Goal: Information Seeking & Learning: Find specific fact

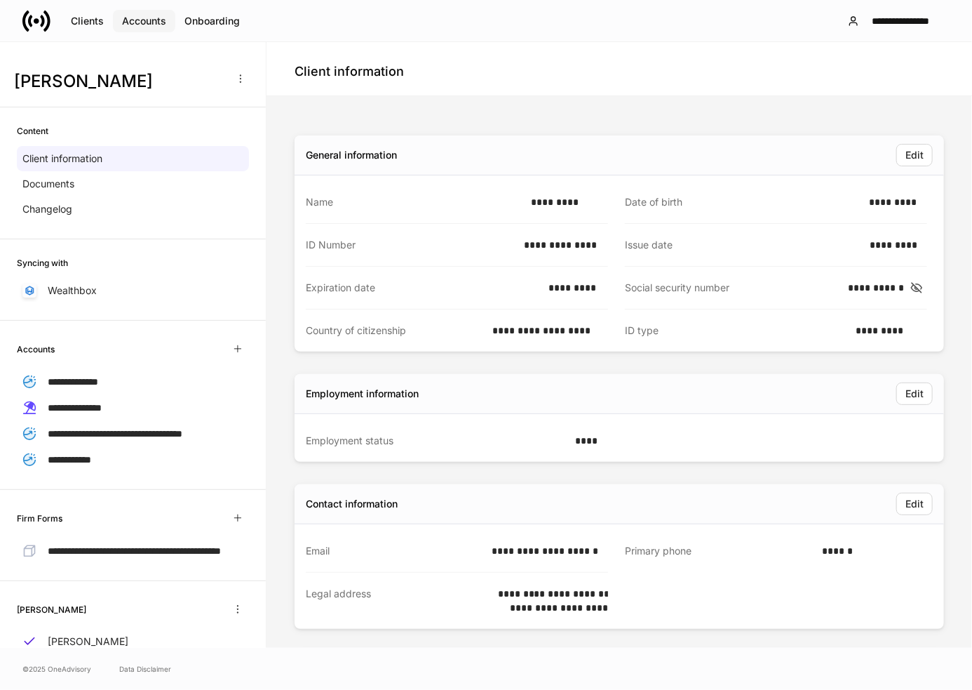
click at [140, 16] on div "Accounts" at bounding box center [144, 21] width 44 height 14
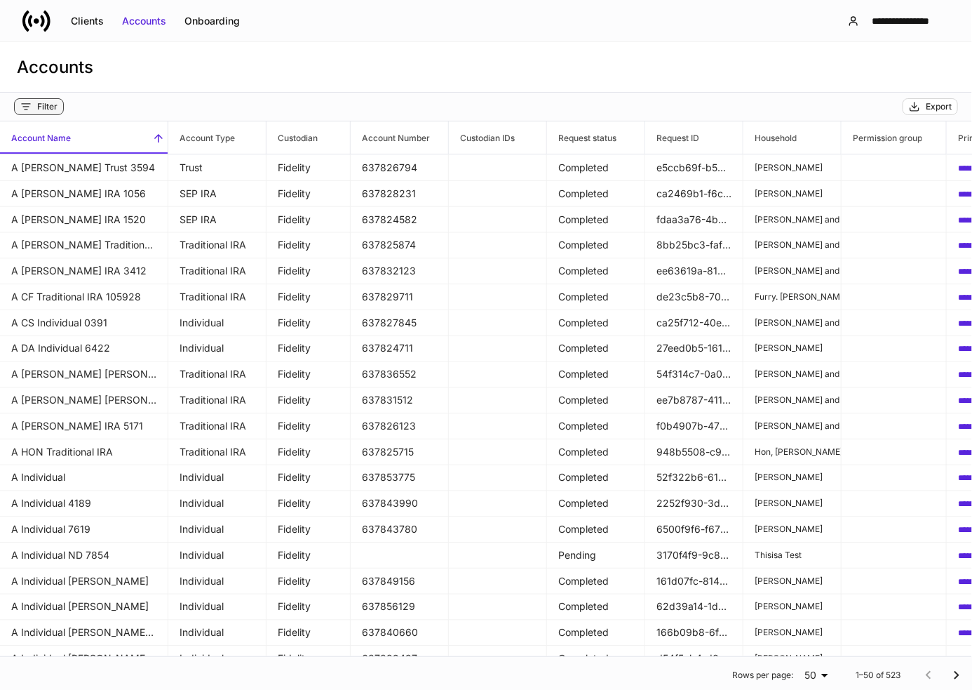
click at [43, 109] on div "Filter" at bounding box center [47, 106] width 20 height 11
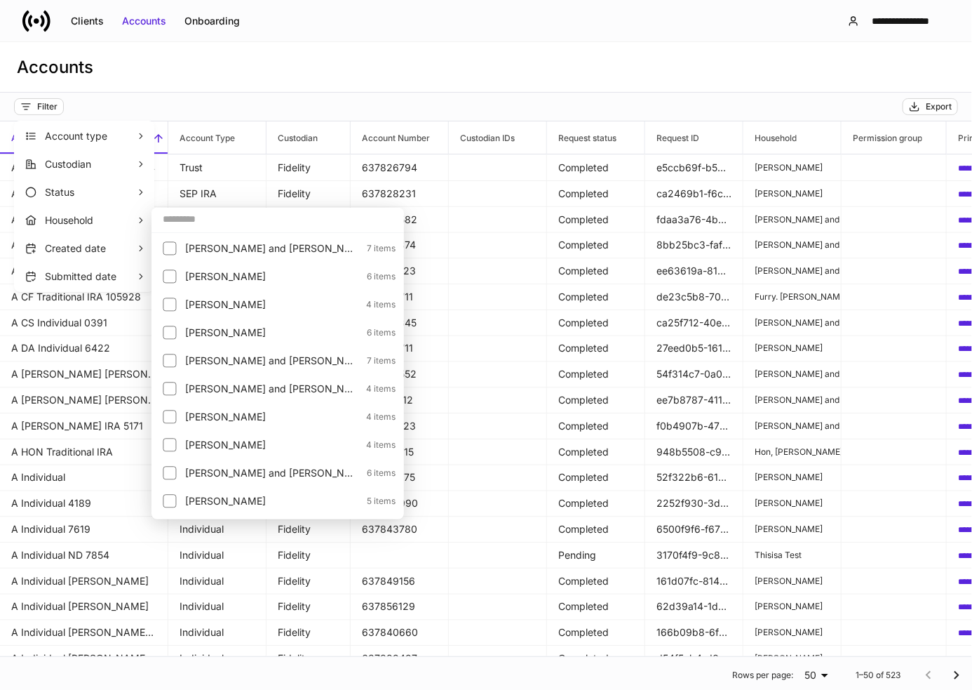
click at [224, 216] on input "text" at bounding box center [278, 218] width 253 height 25
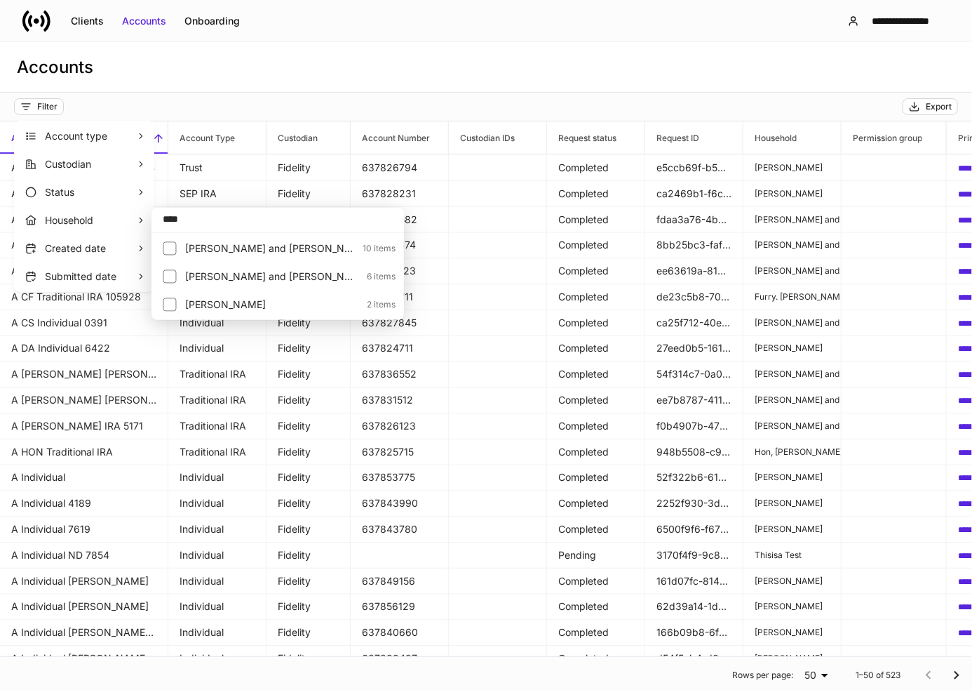
type input "****"
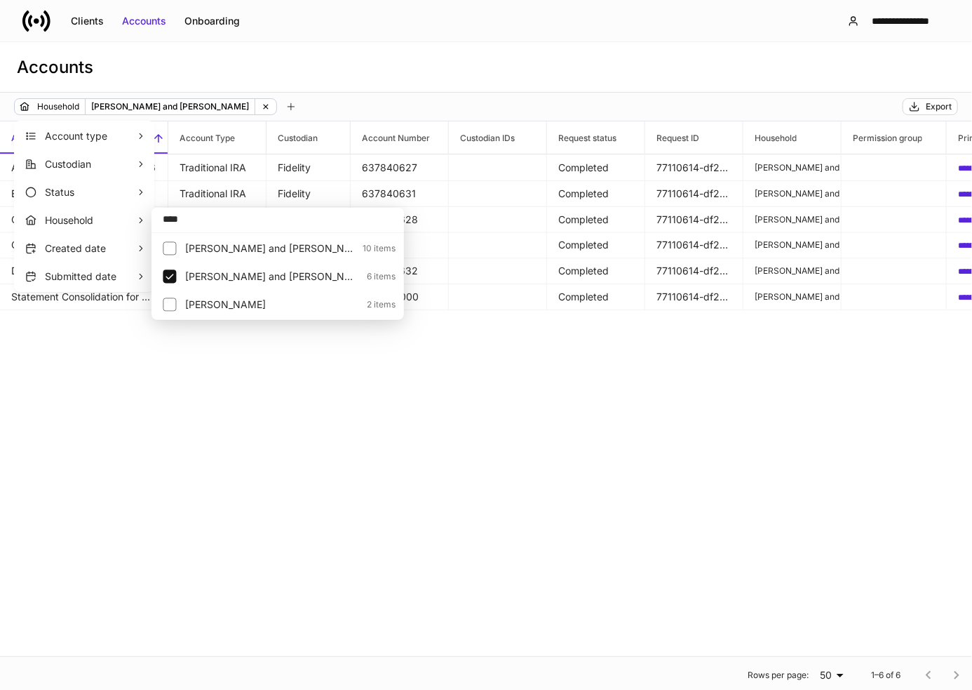
click at [340, 90] on div at bounding box center [486, 345] width 972 height 690
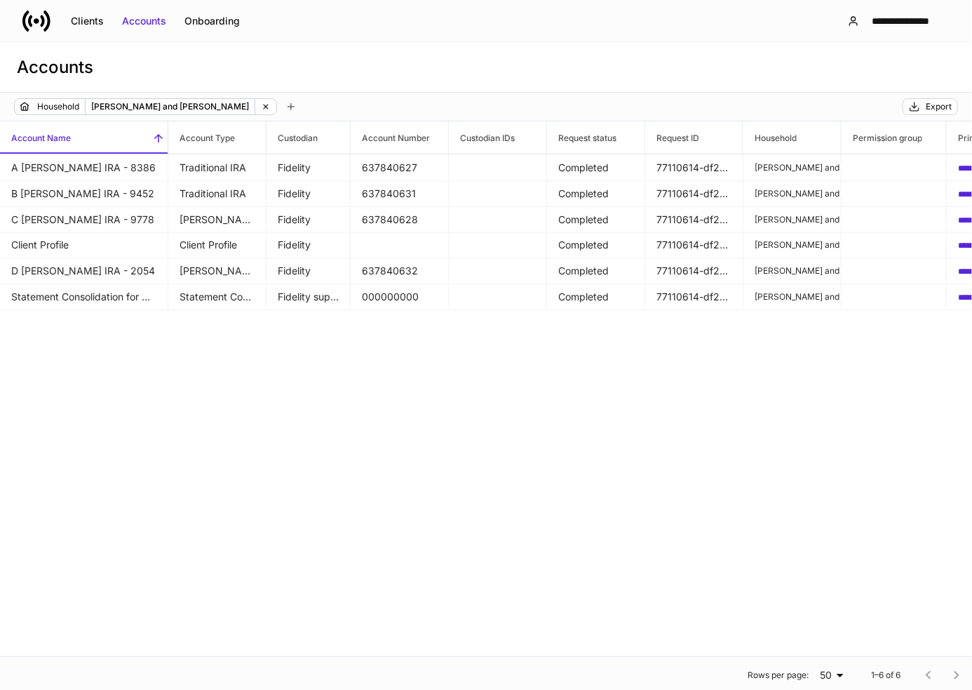
click at [555, 72] on div "Accounts" at bounding box center [486, 67] width 972 height 51
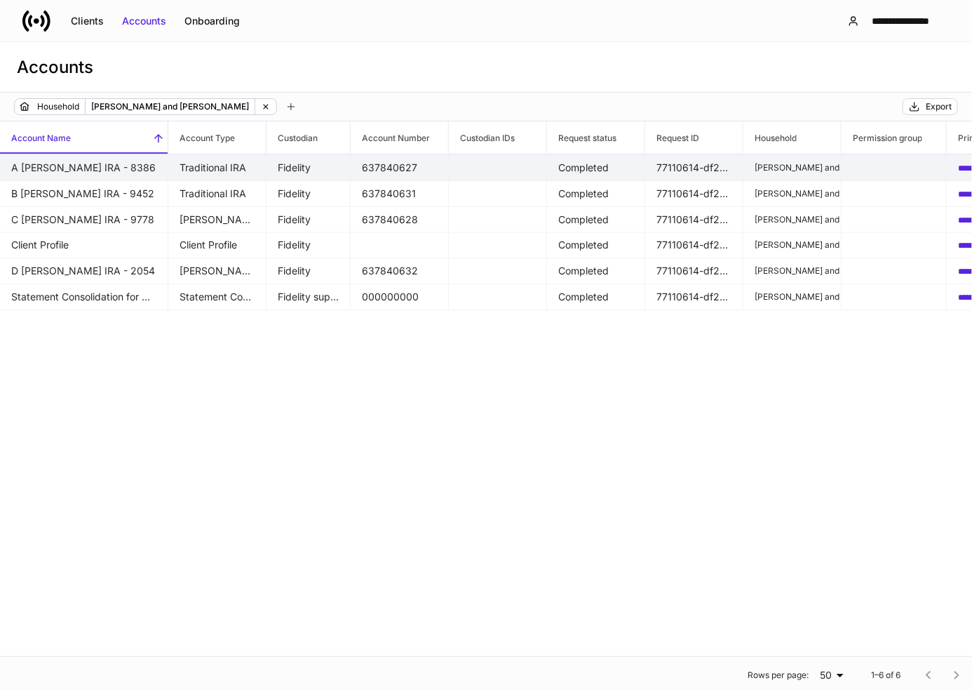
click at [75, 159] on td "A [PERSON_NAME] IRA - 8386" at bounding box center [84, 167] width 168 height 27
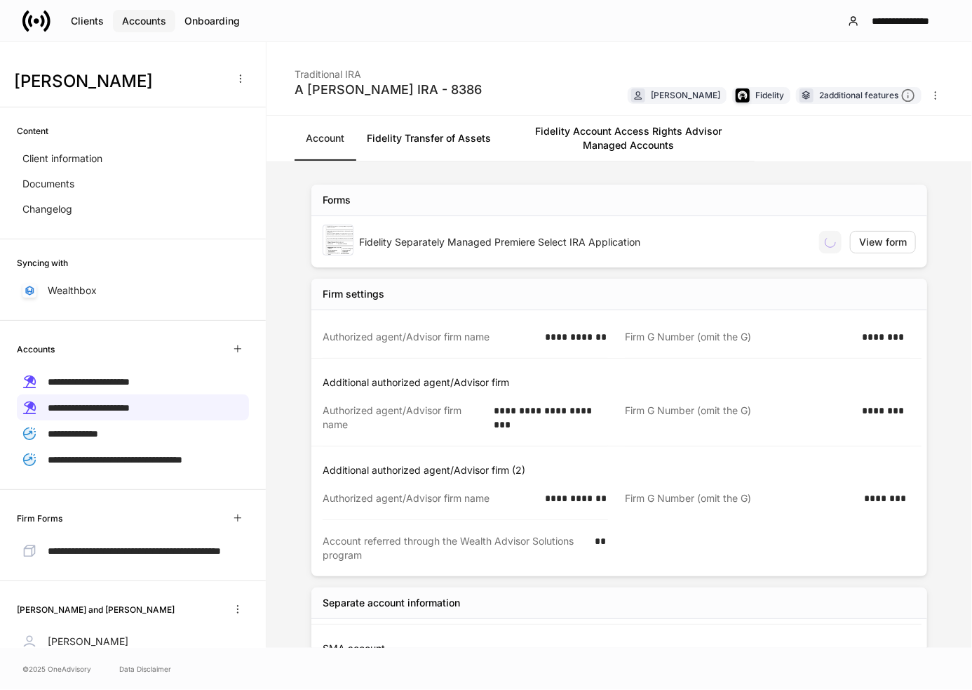
click at [140, 24] on div "Accounts" at bounding box center [144, 21] width 44 height 14
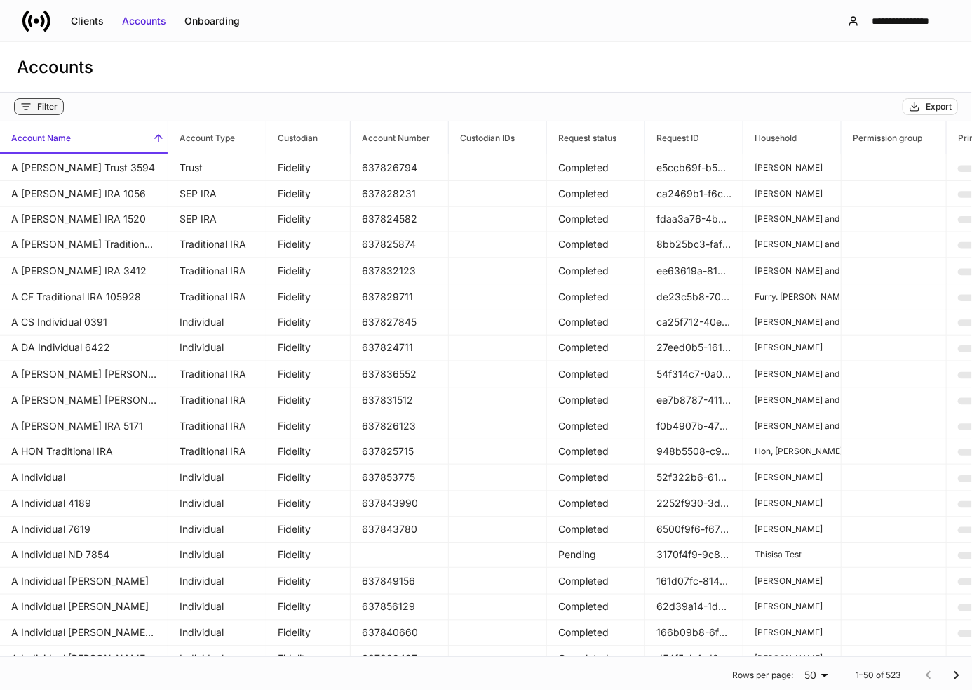
click at [51, 109] on div "Filter" at bounding box center [47, 106] width 20 height 11
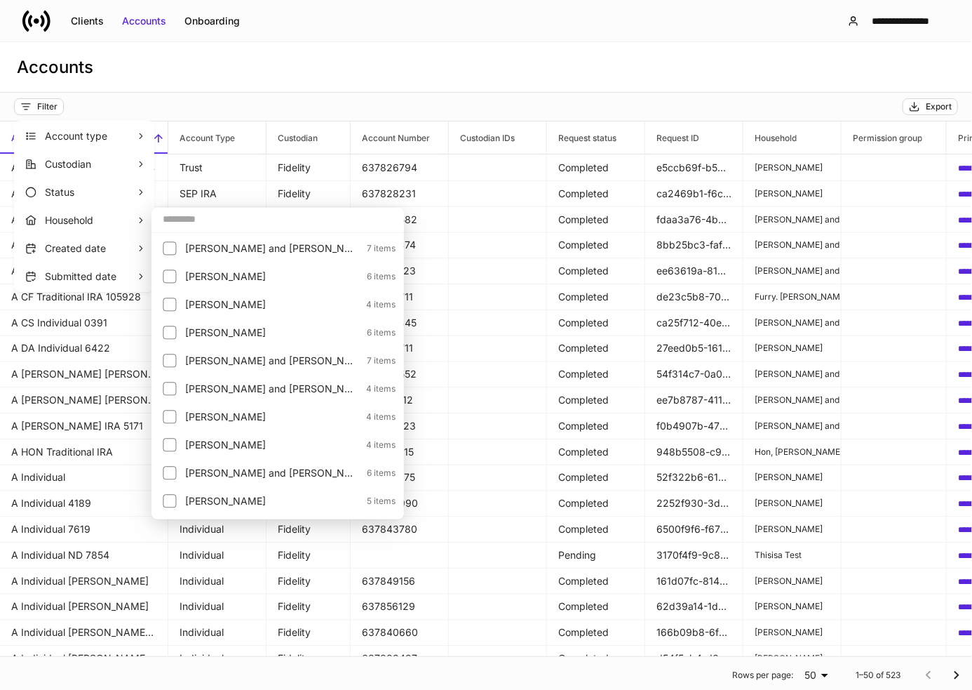
click at [191, 221] on input "text" at bounding box center [278, 218] width 253 height 25
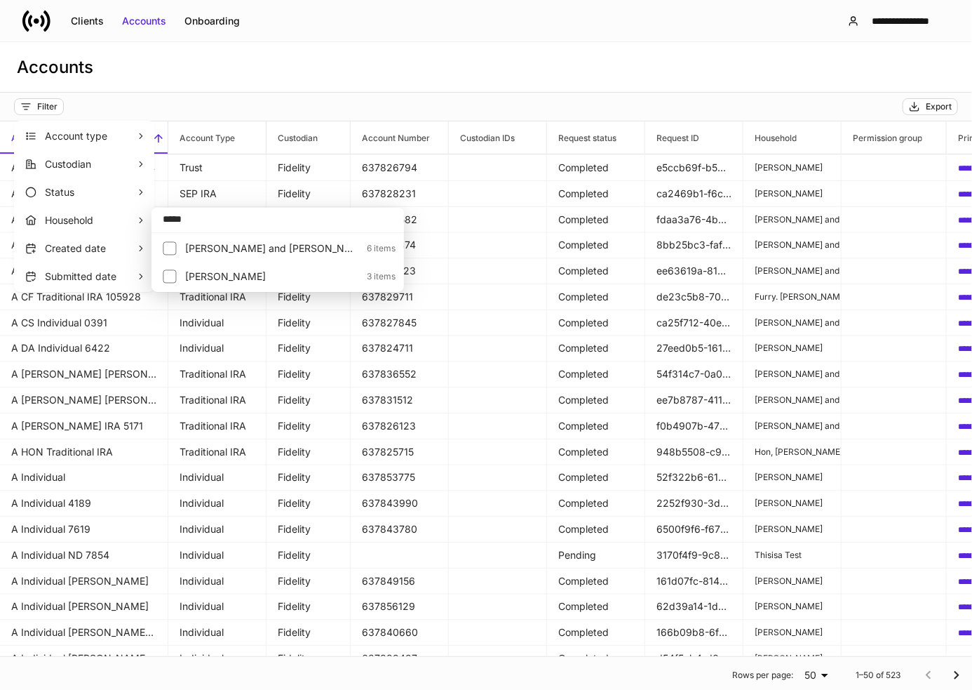
type input "*****"
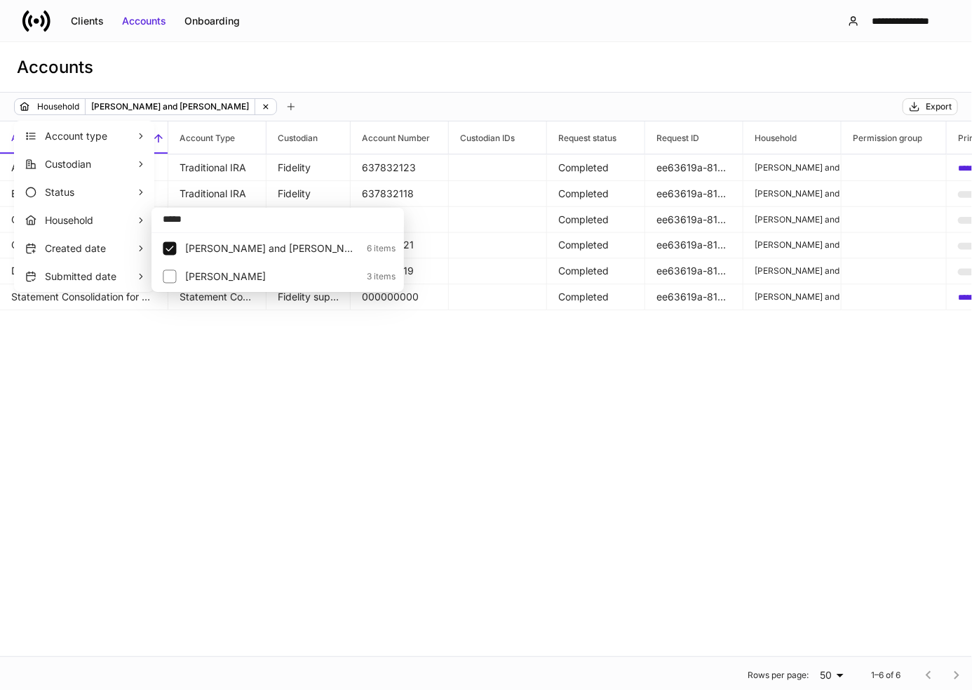
click at [286, 65] on div at bounding box center [486, 345] width 972 height 690
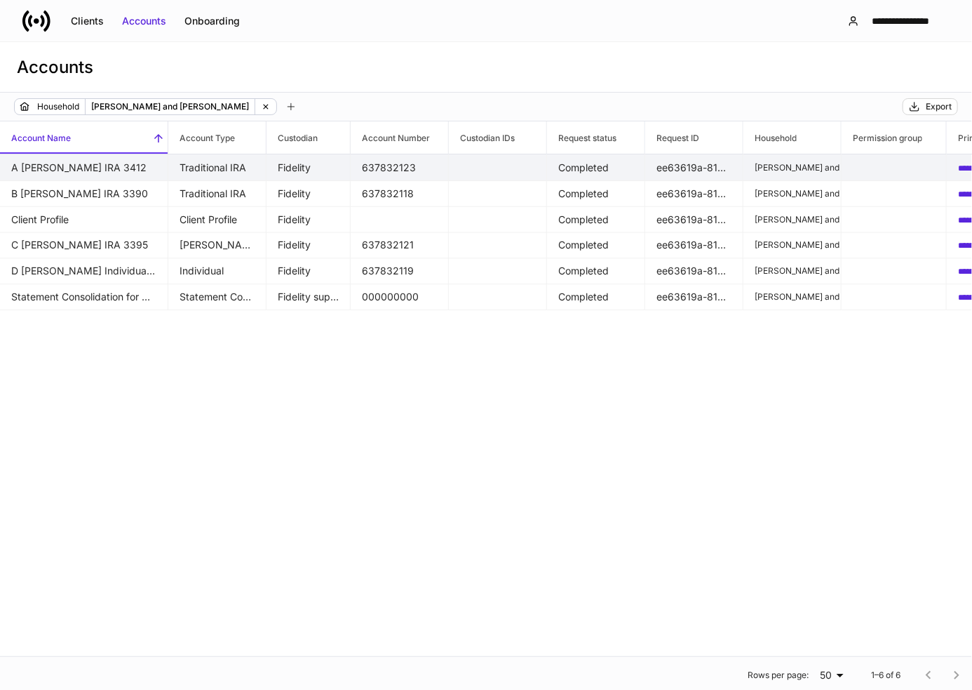
click at [131, 160] on td "A [PERSON_NAME] IRA 3412" at bounding box center [84, 167] width 168 height 27
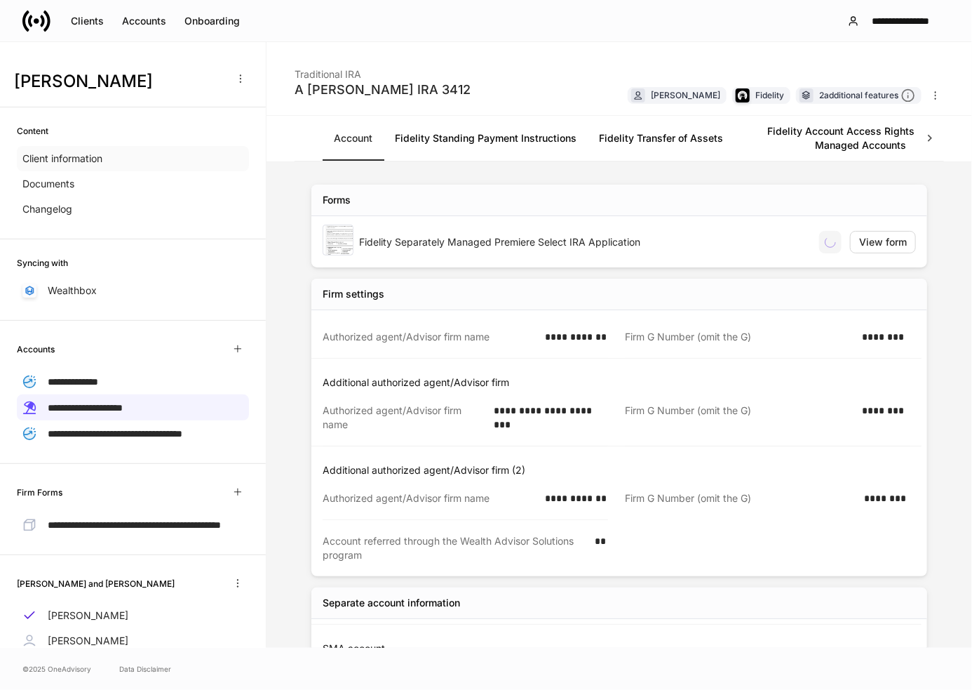
click at [114, 161] on div "Client information" at bounding box center [133, 158] width 232 height 25
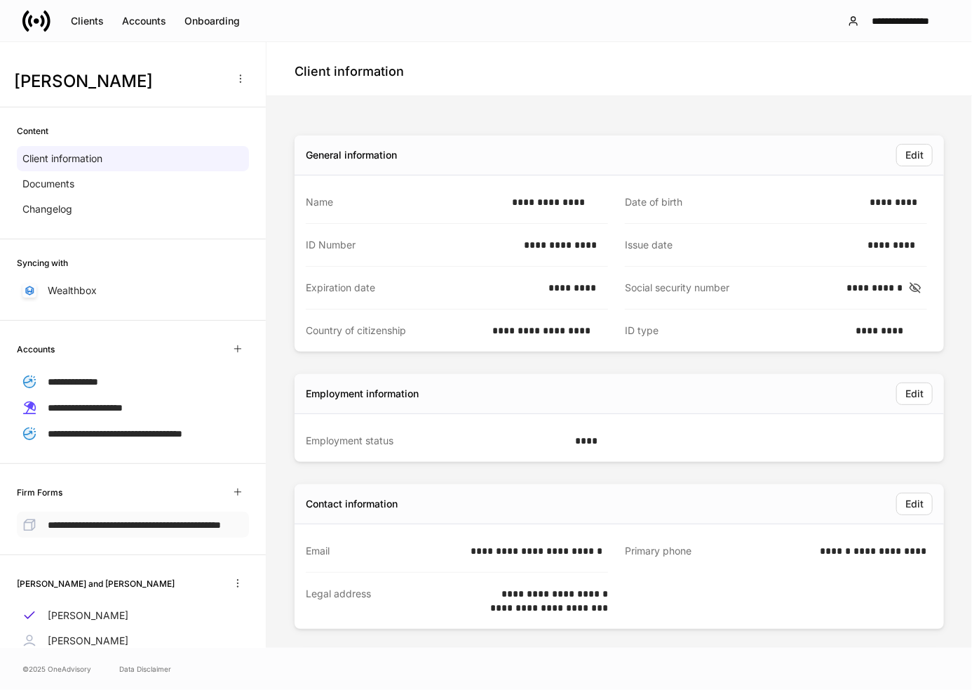
scroll to position [70, 0]
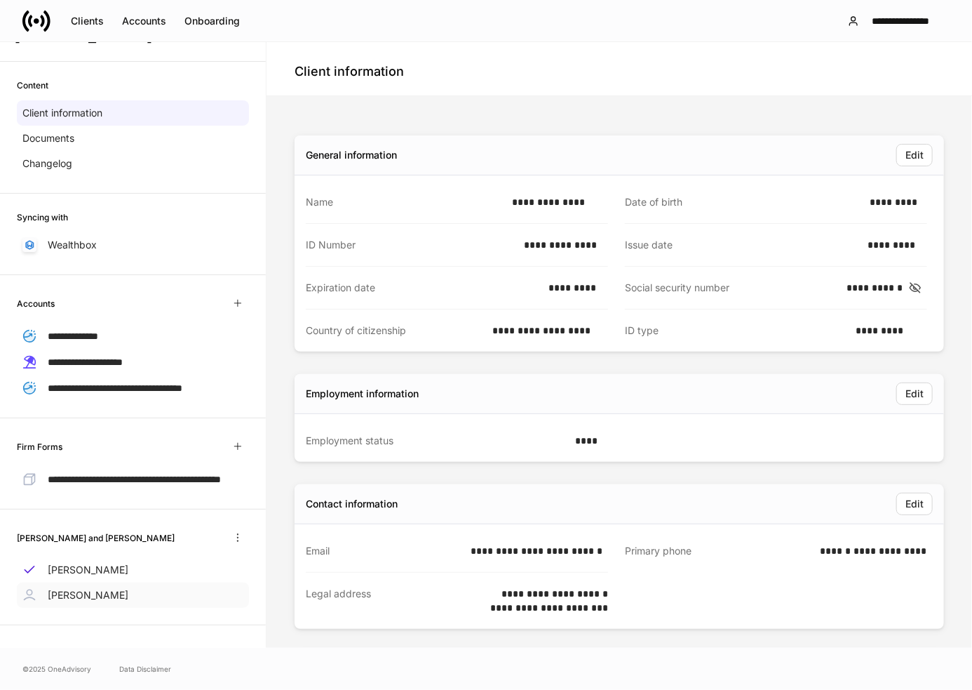
click at [92, 594] on p "[PERSON_NAME]" at bounding box center [88, 595] width 81 height 14
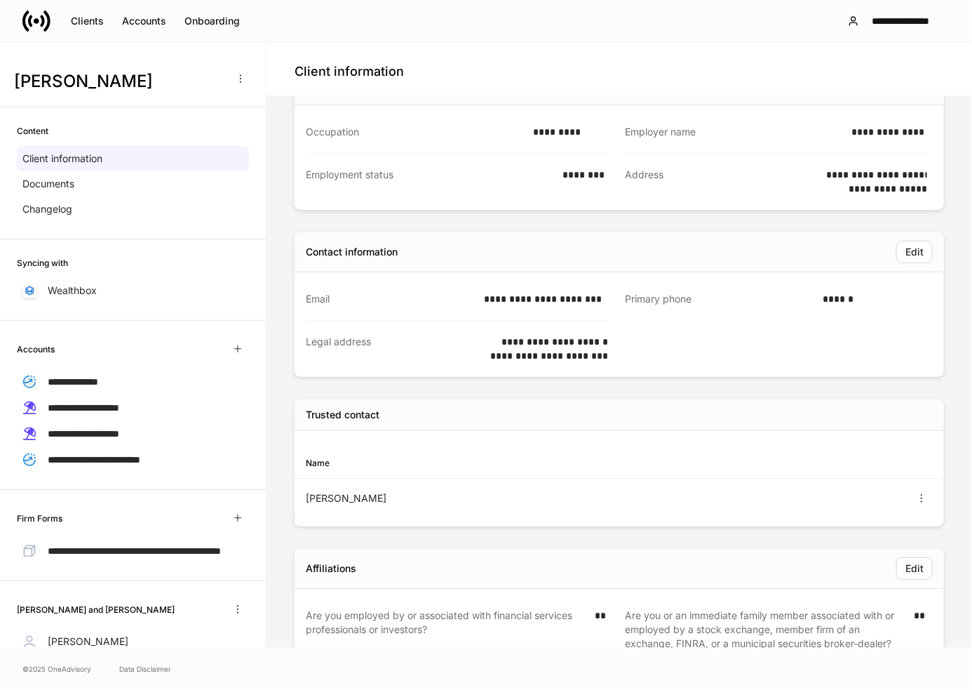
scroll to position [211, 0]
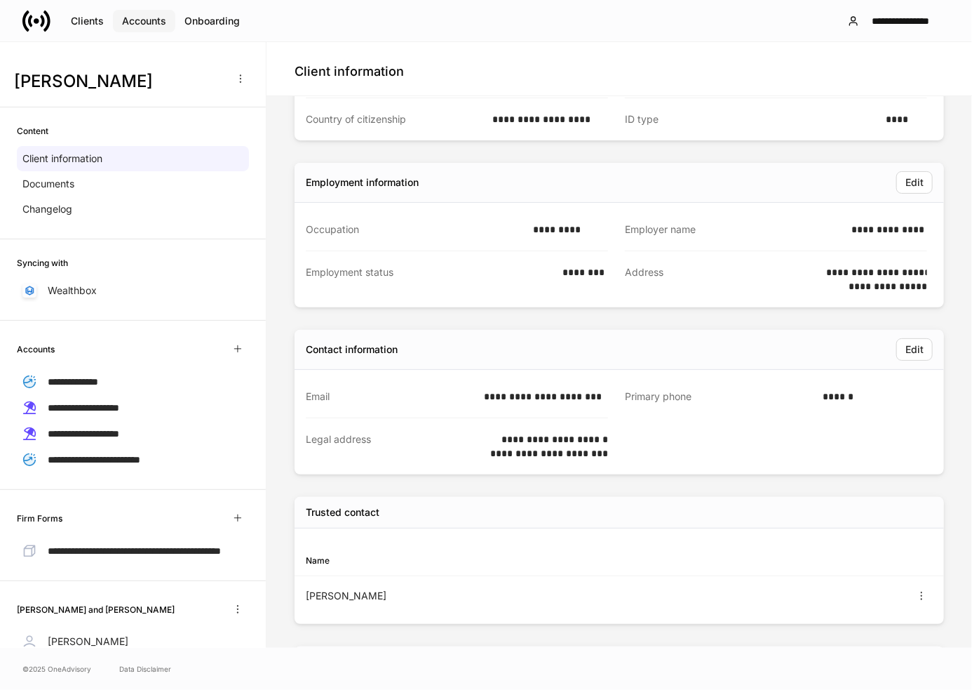
click at [135, 22] on div "Accounts" at bounding box center [144, 21] width 44 height 14
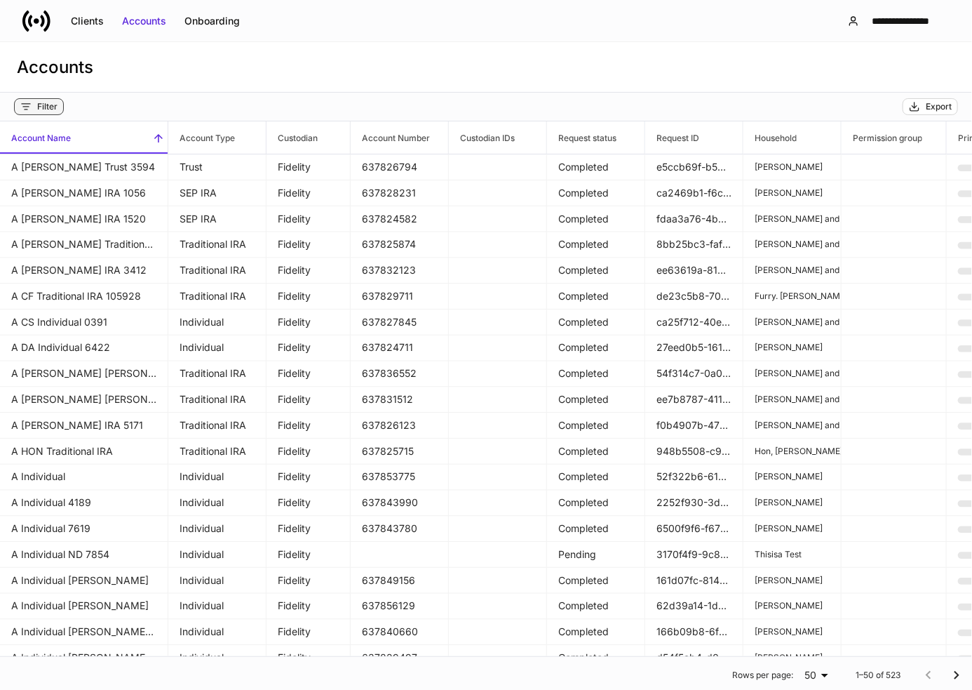
click at [45, 110] on div "Filter" at bounding box center [47, 106] width 20 height 11
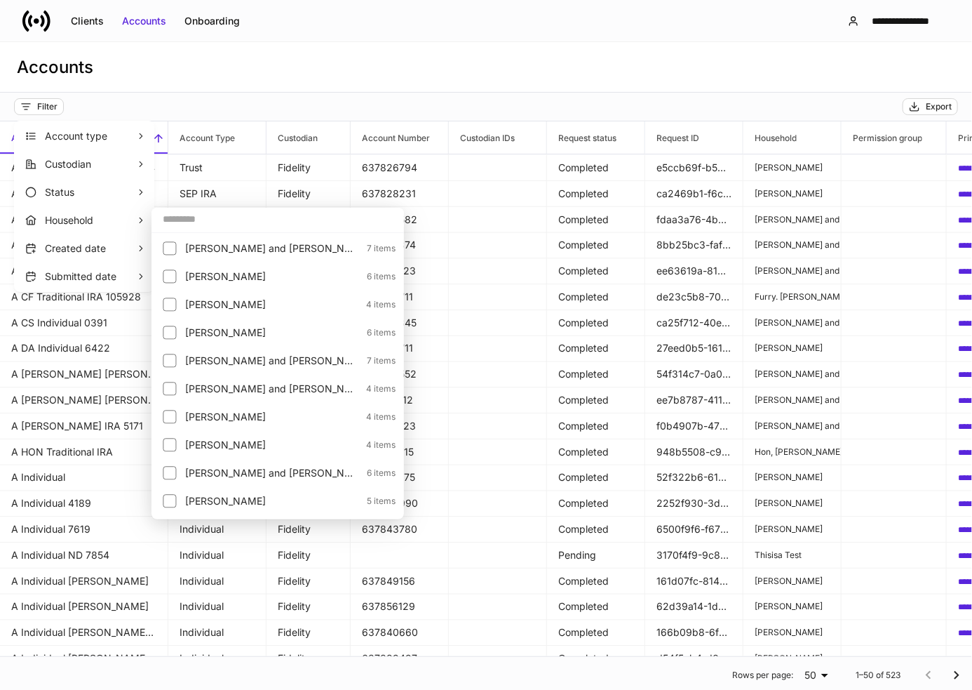
click at [185, 220] on input "text" at bounding box center [278, 218] width 253 height 25
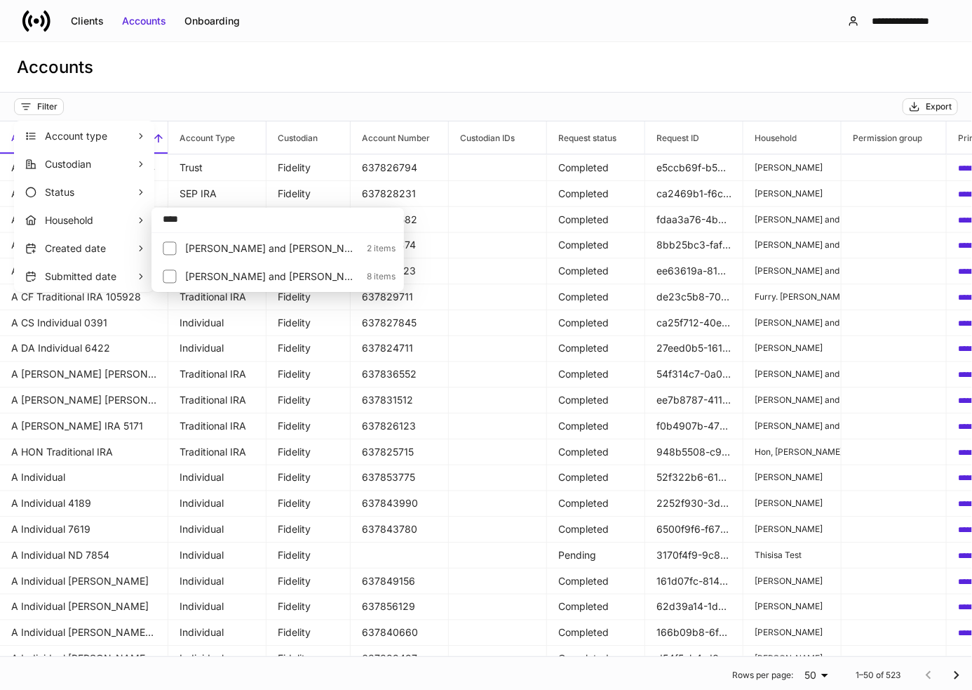
type input "****"
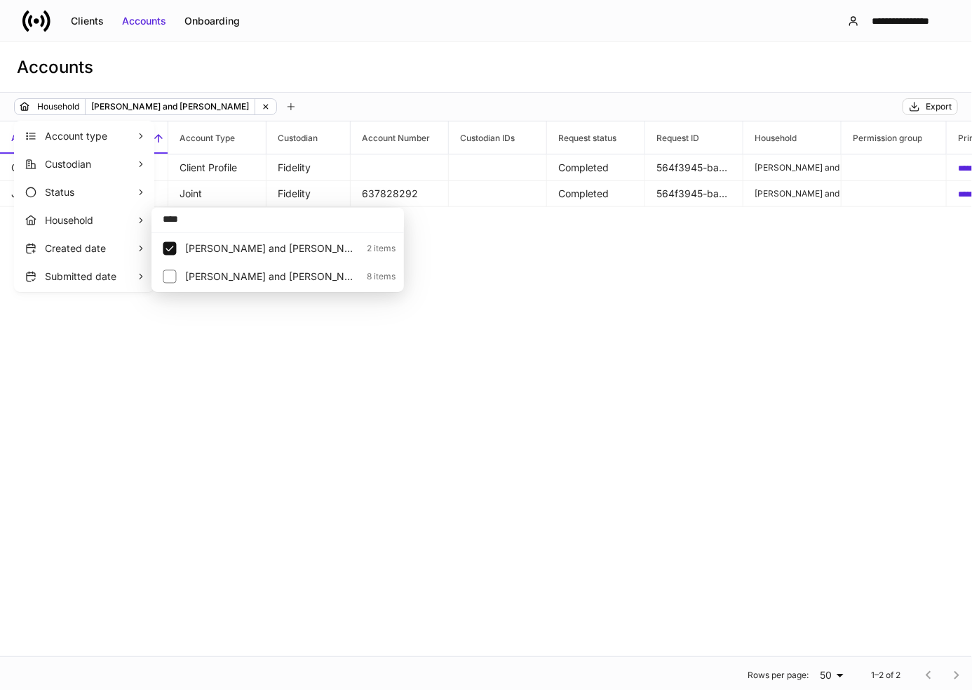
click at [452, 102] on div at bounding box center [486, 345] width 972 height 690
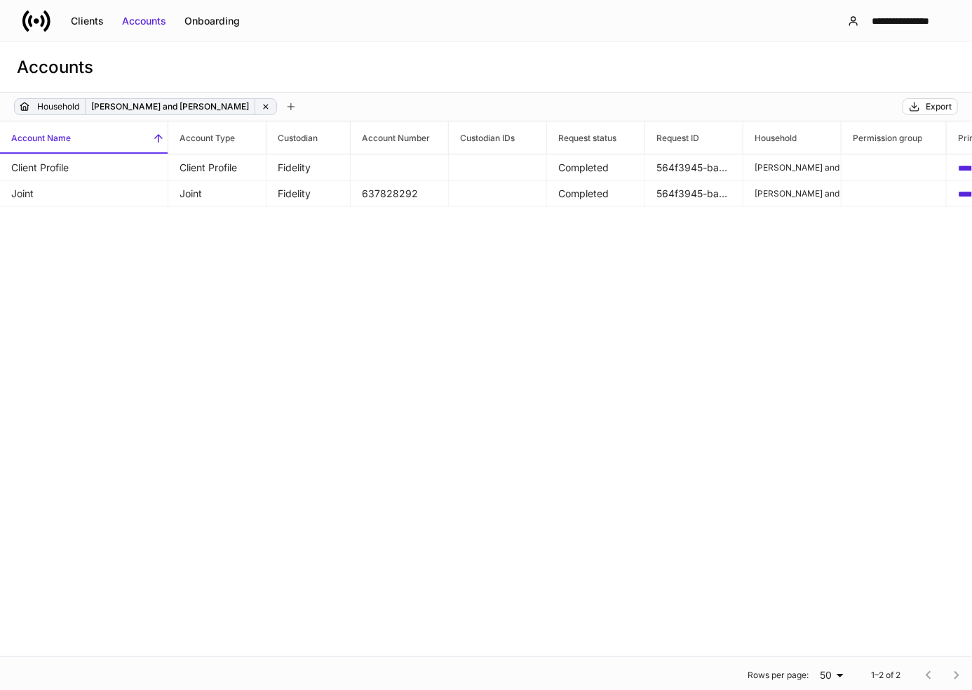
click at [55, 107] on p "Household" at bounding box center [58, 107] width 42 height 14
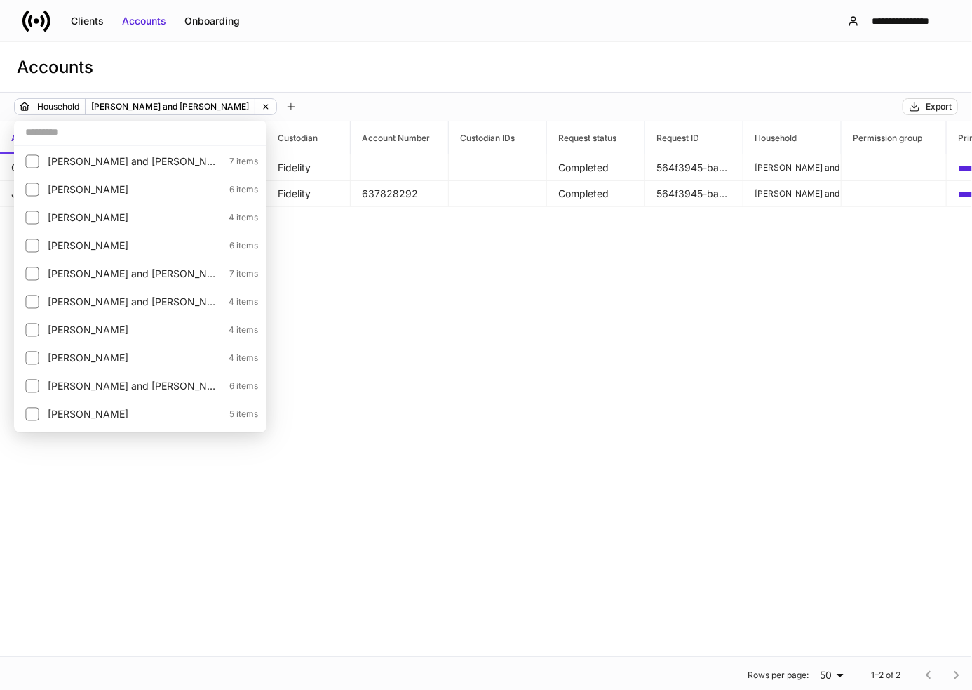
click at [222, 109] on div at bounding box center [486, 345] width 972 height 690
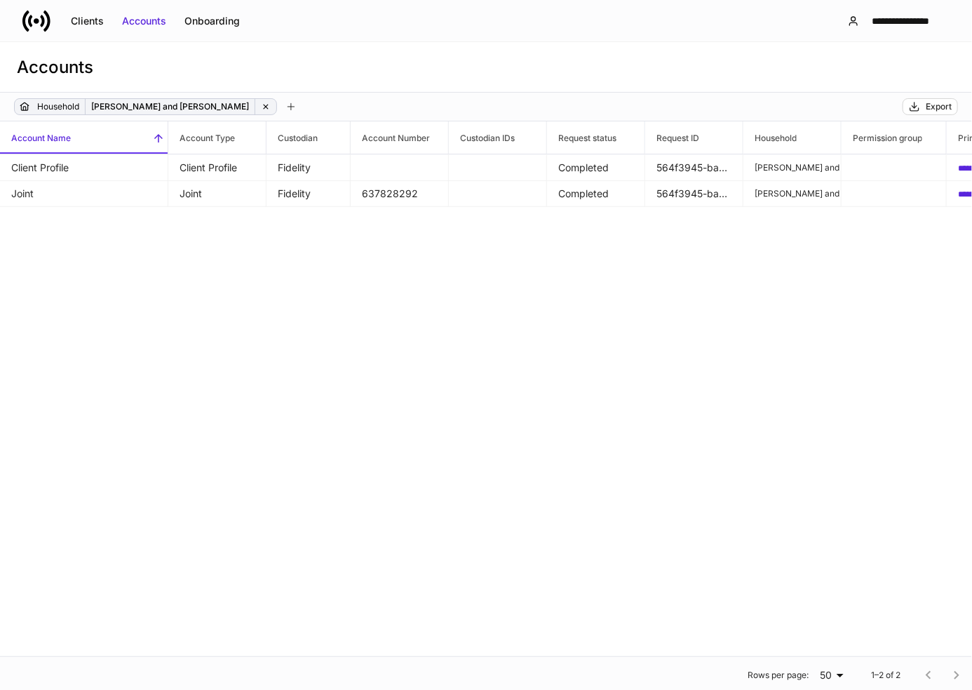
click at [261, 106] on icon at bounding box center [266, 107] width 10 height 10
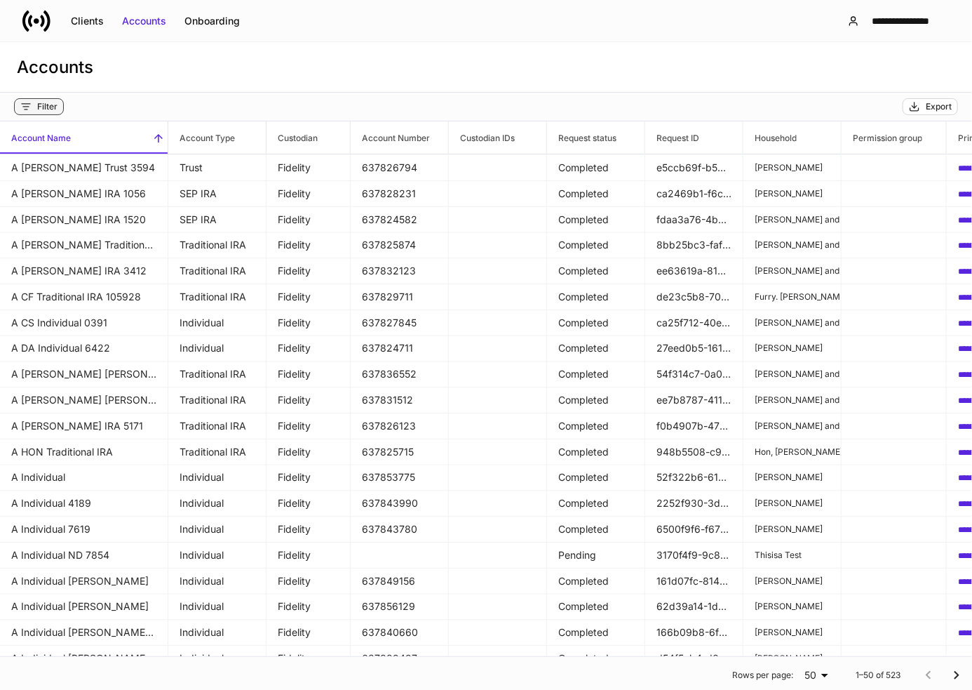
click at [58, 110] on button "Filter" at bounding box center [39, 106] width 50 height 17
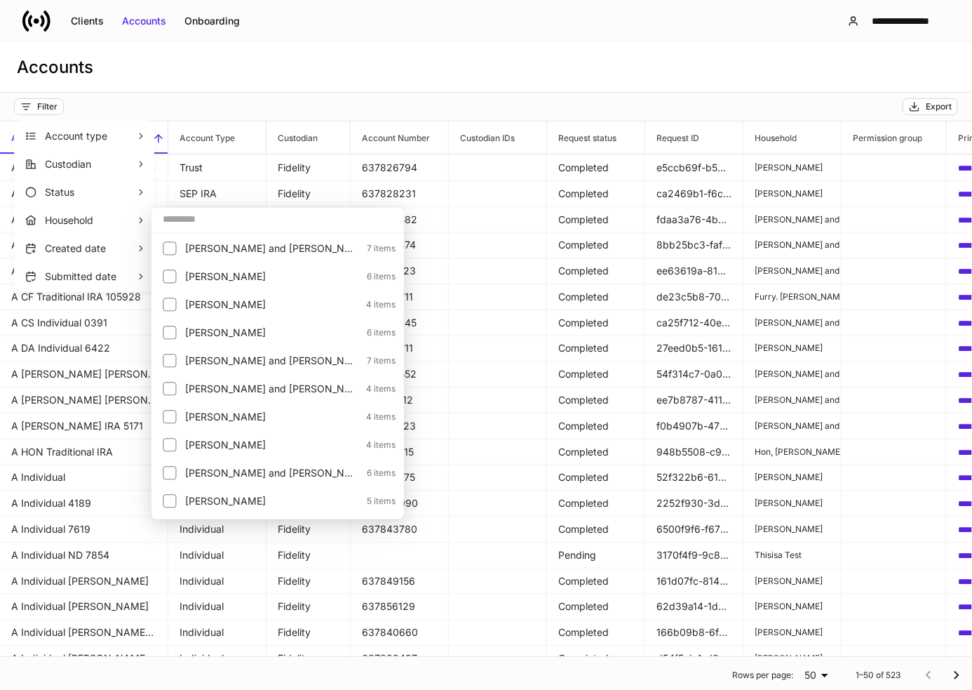
click at [192, 217] on input "text" at bounding box center [278, 218] width 253 height 25
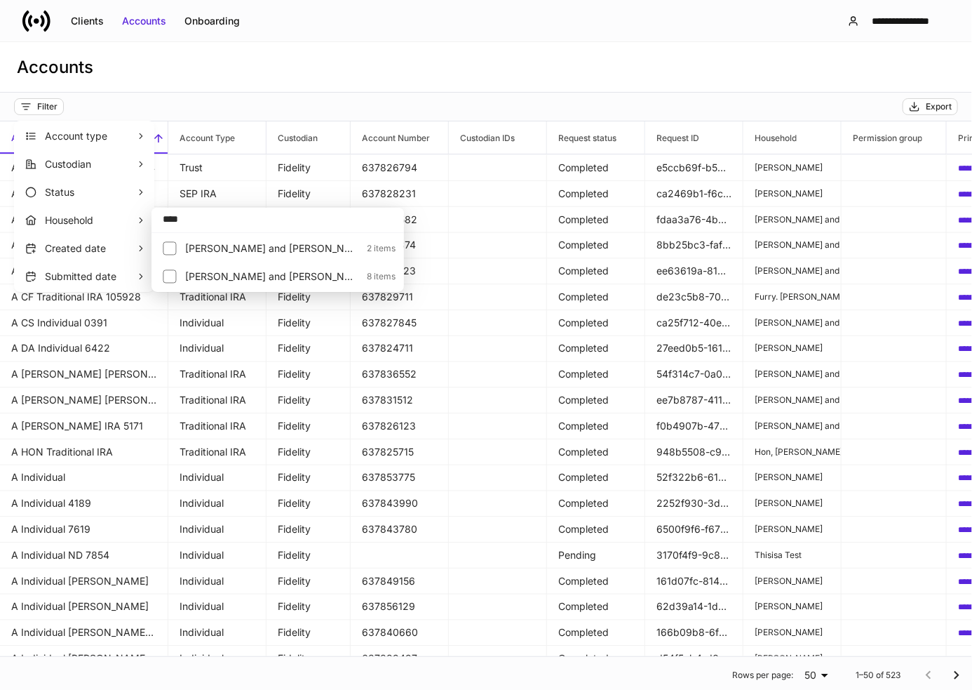
type input "****"
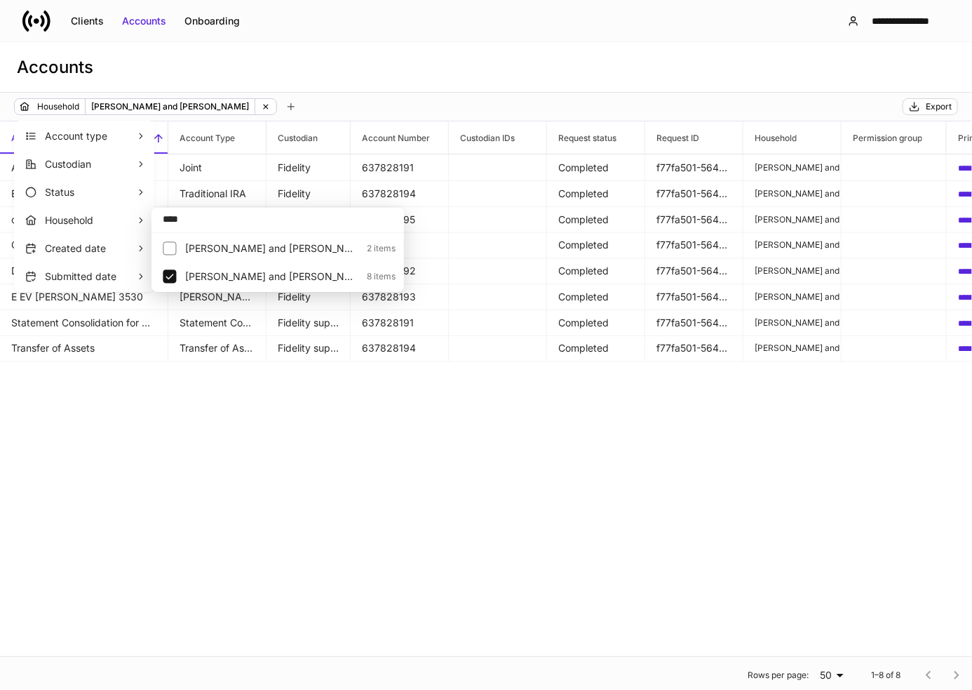
click at [451, 95] on div at bounding box center [486, 345] width 972 height 690
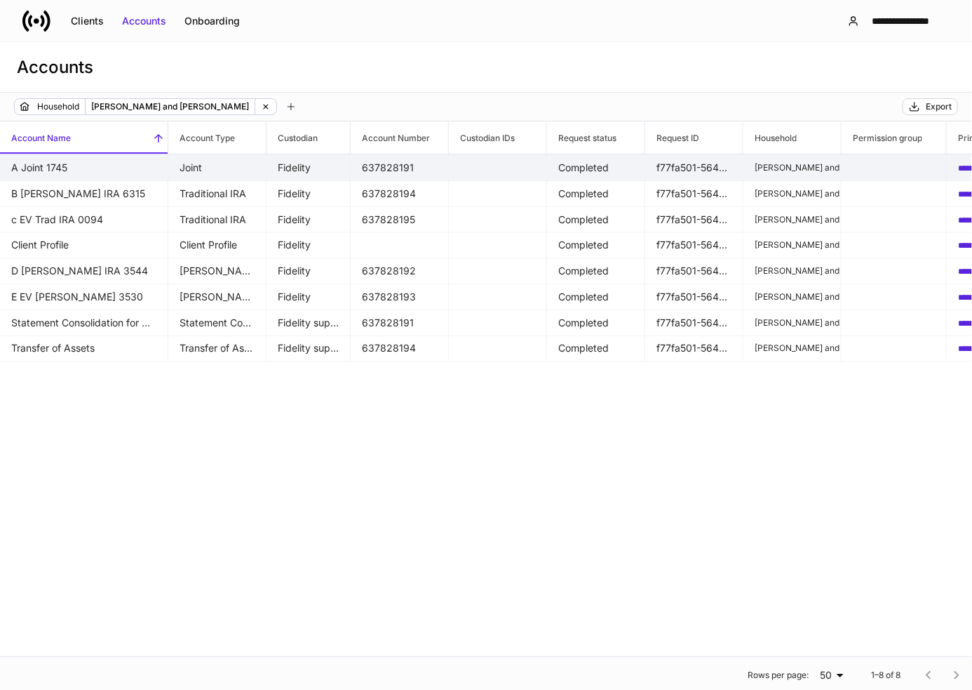
click at [142, 170] on td "A Joint 1745" at bounding box center [84, 167] width 168 height 27
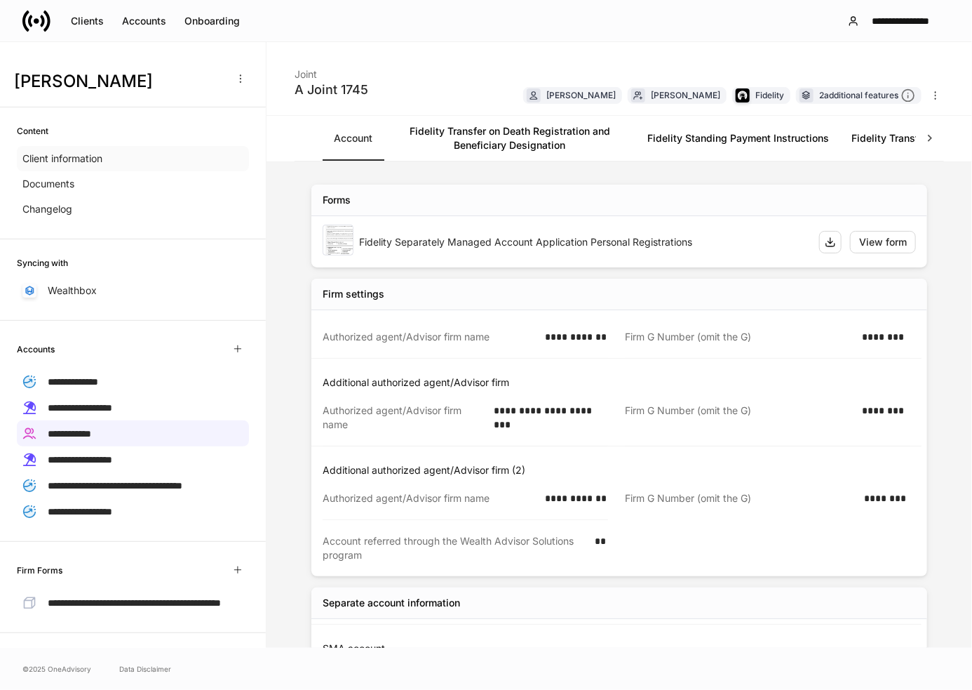
click at [79, 156] on p "Client information" at bounding box center [62, 159] width 80 height 14
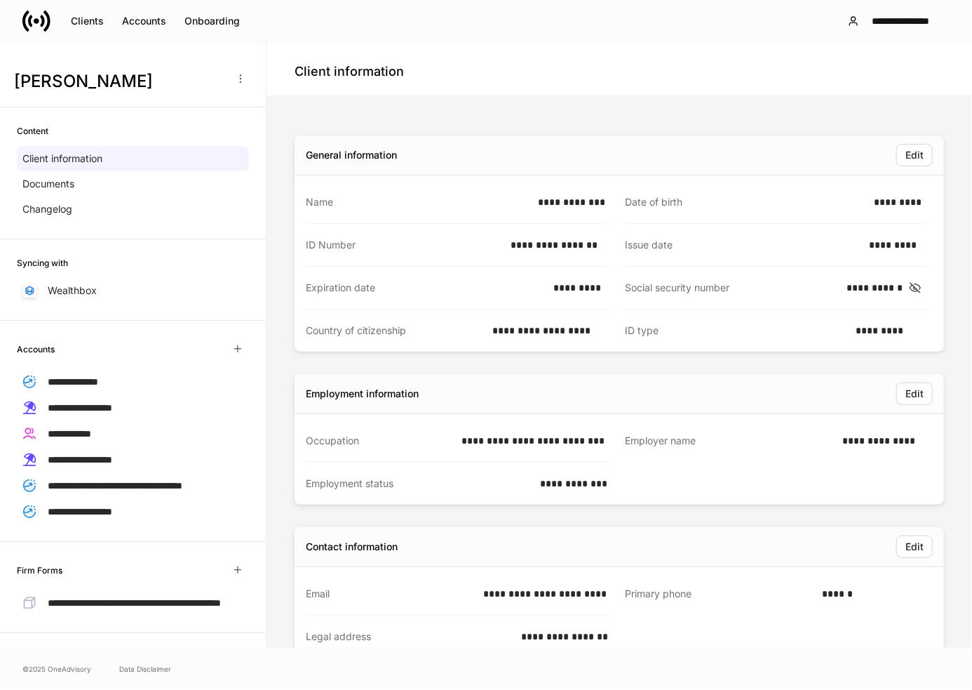
click at [274, 206] on div "**********" at bounding box center [619, 572] width 694 height 941
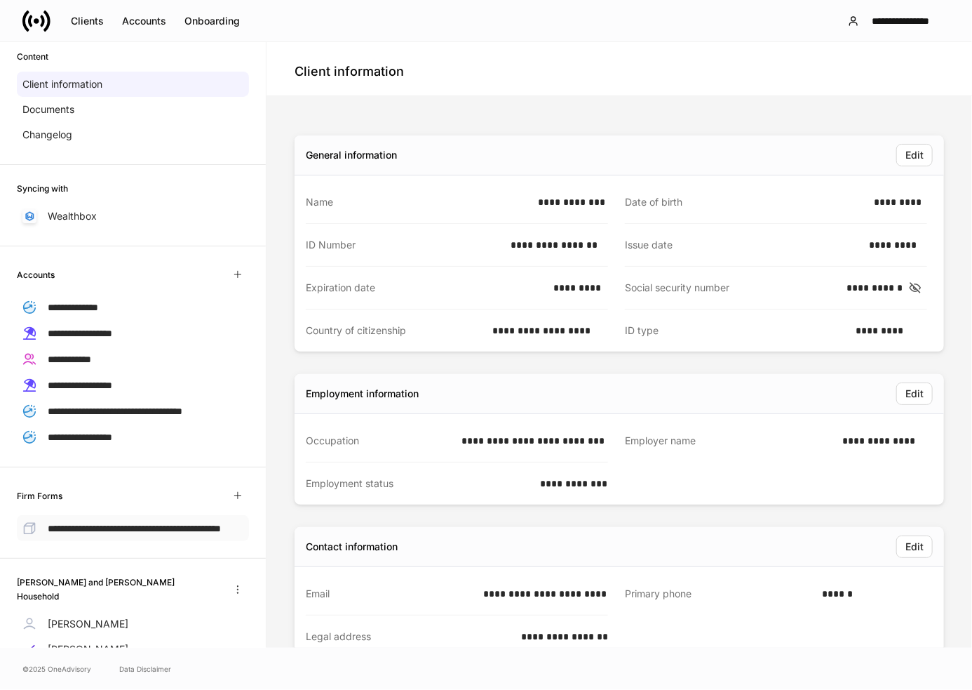
scroll to position [146, 0]
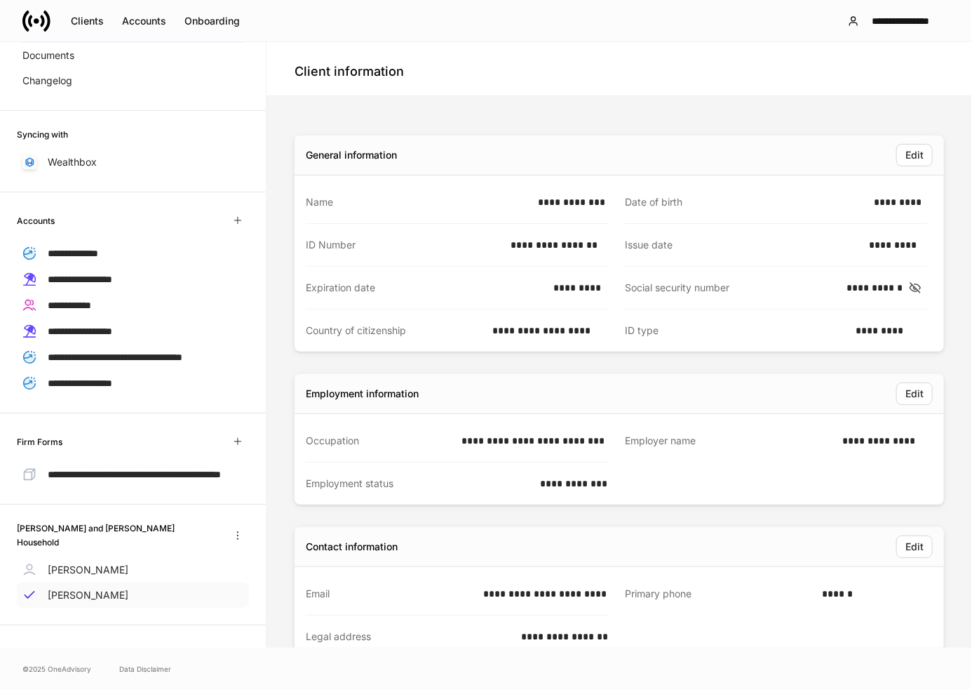
click at [112, 597] on div "[PERSON_NAME]" at bounding box center [133, 594] width 232 height 25
click at [90, 572] on p "[PERSON_NAME]" at bounding box center [88, 570] width 81 height 14
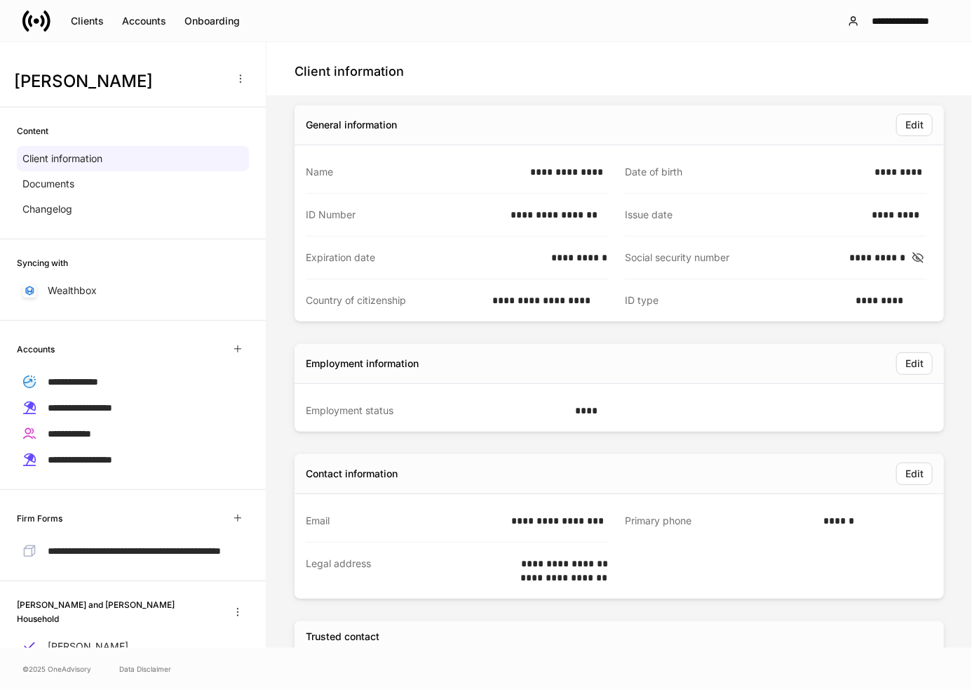
scroll to position [6, 0]
